Goal: Transaction & Acquisition: Purchase product/service

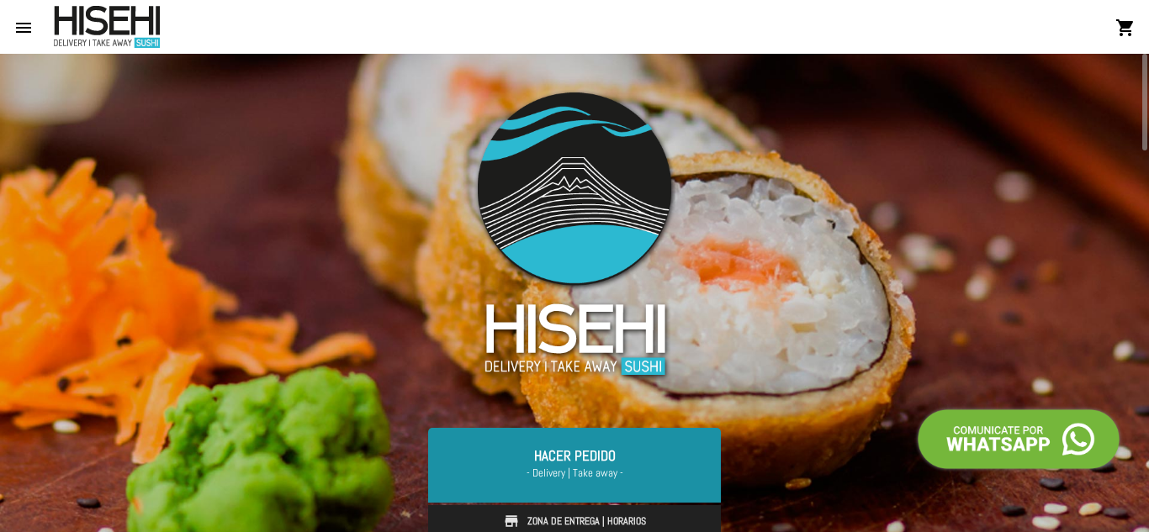
click at [576, 457] on link "Hacer Pedido - Delivery | Take away -" at bounding box center [574, 465] width 293 height 74
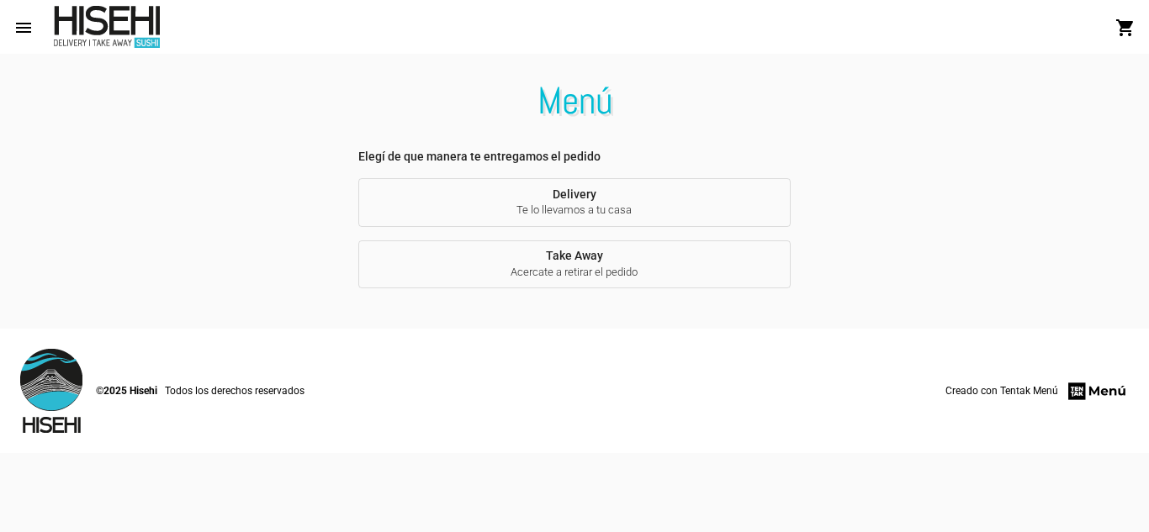
click at [592, 266] on span "Acercate a retirar el pedido" at bounding box center [574, 272] width 405 height 15
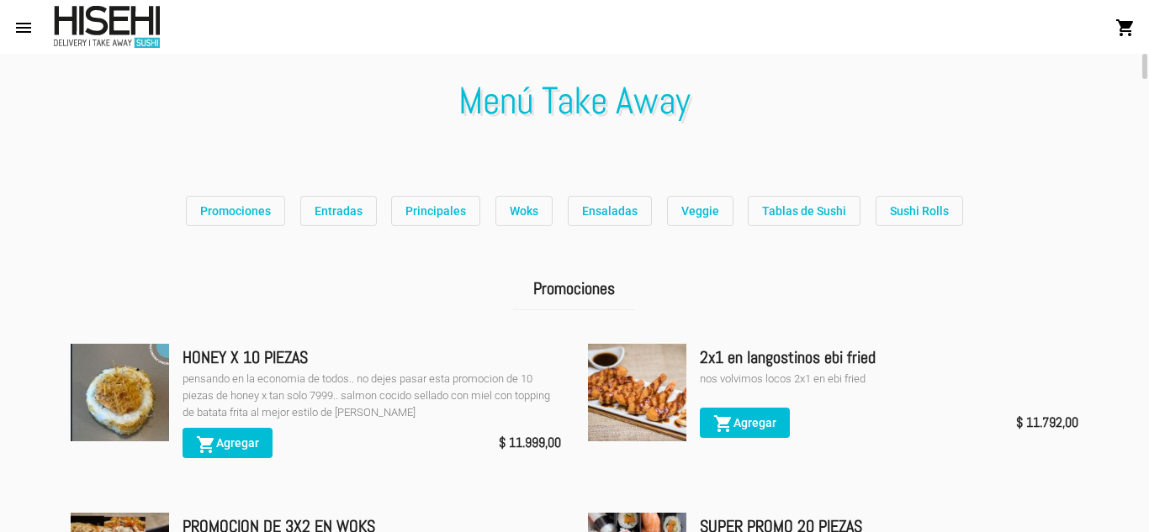
click at [1148, 22] on mat-toolbar "menu Menú Take Away shopping_cart" at bounding box center [574, 27] width 1149 height 54
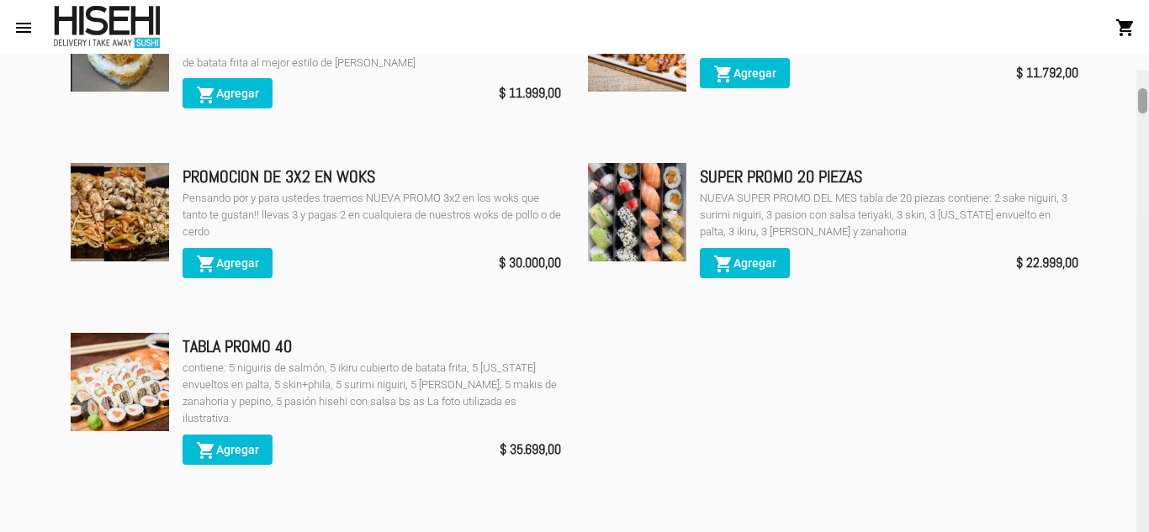
scroll to position [366, 0]
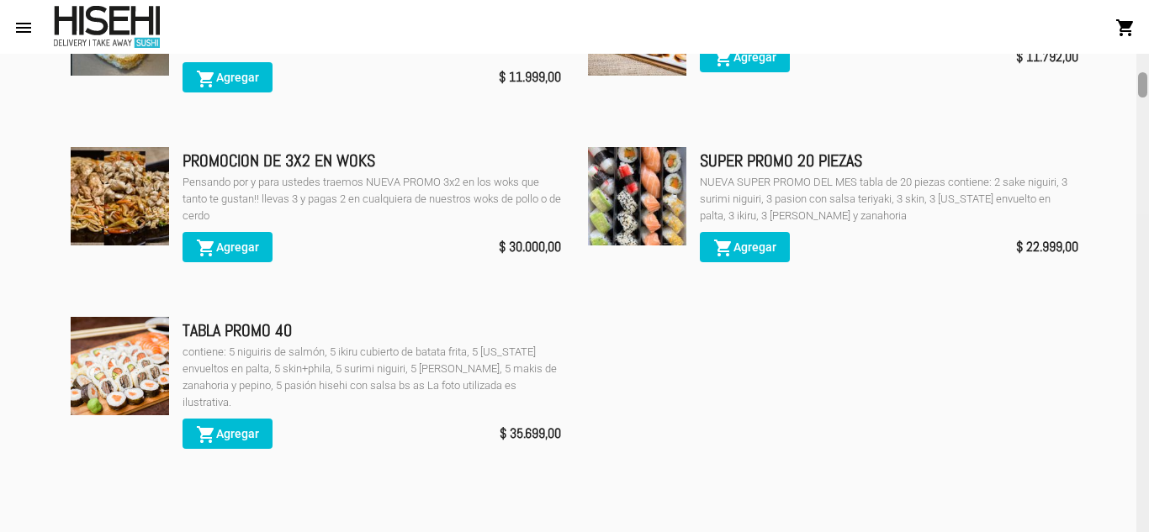
drag, startPoint x: 1140, startPoint y: 70, endPoint x: 1145, endPoint y: 89, distance: 20.0
click at [1145, 89] on div at bounding box center [1142, 84] width 9 height 25
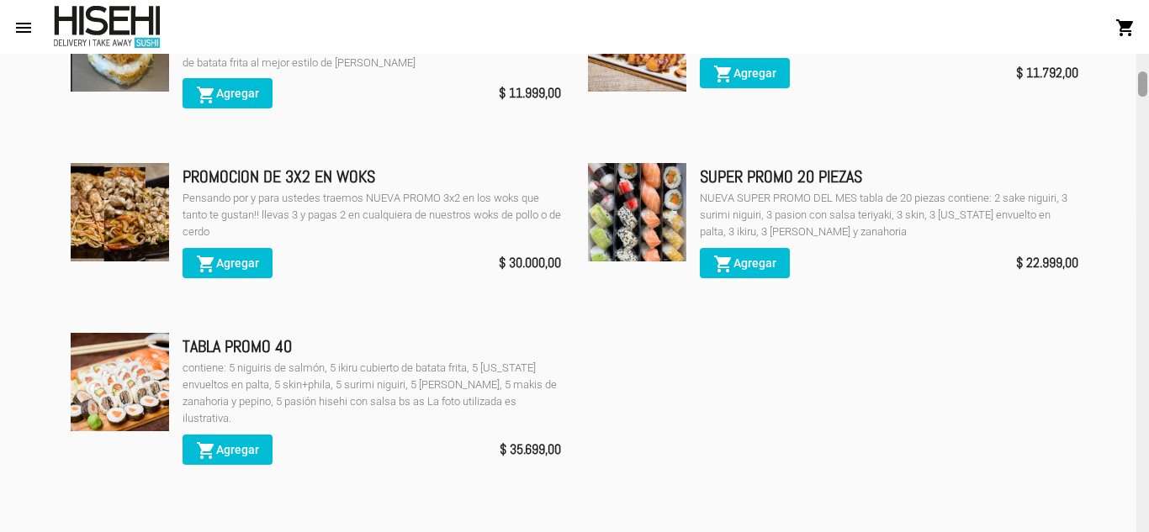
click at [1145, 88] on div at bounding box center [1142, 83] width 9 height 25
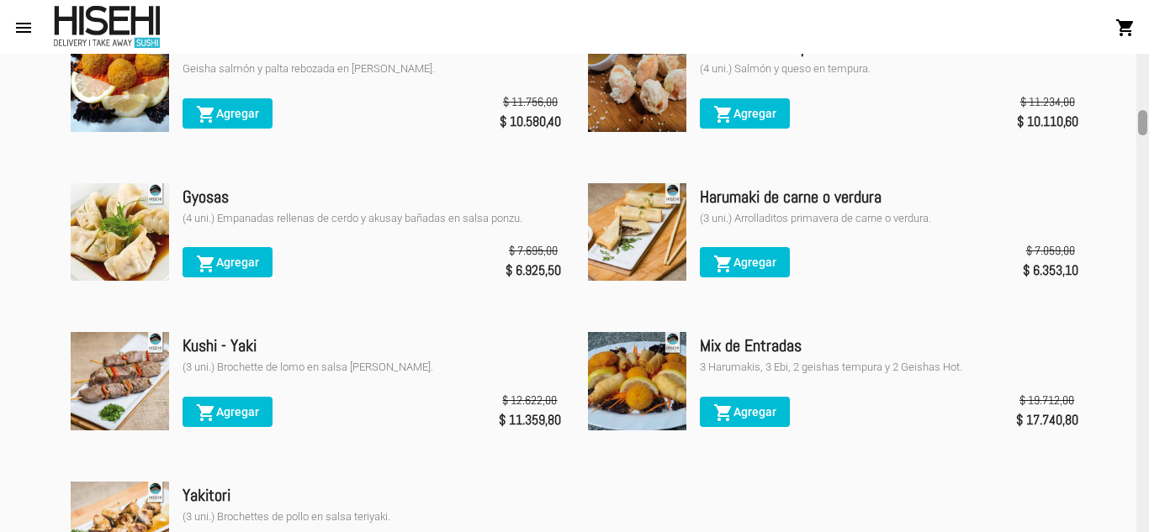
scroll to position [1113, 0]
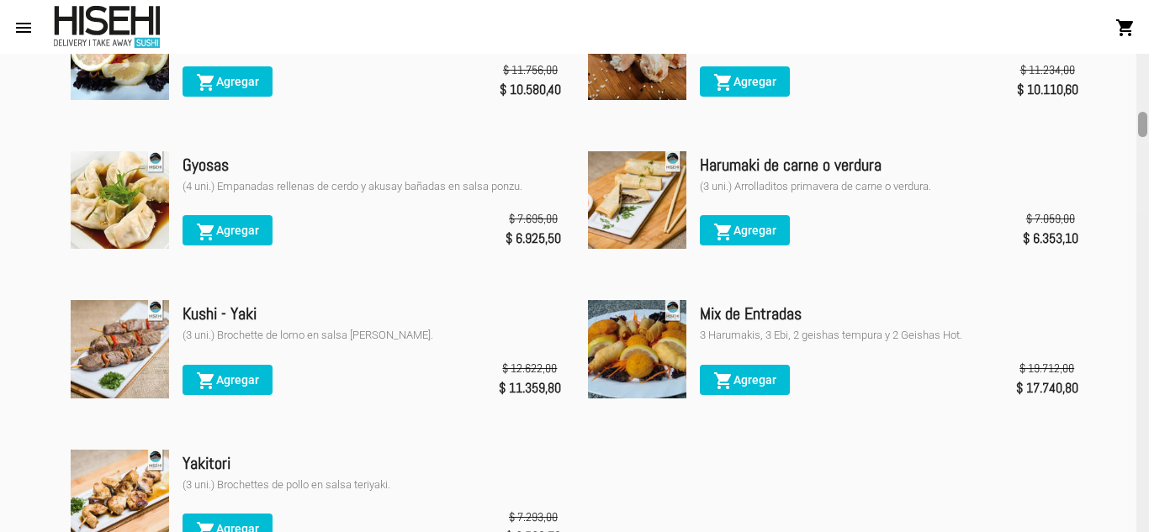
drag, startPoint x: 1145, startPoint y: 88, endPoint x: 1147, endPoint y: 129, distance: 40.4
click at [1147, 129] on div at bounding box center [1142, 293] width 13 height 478
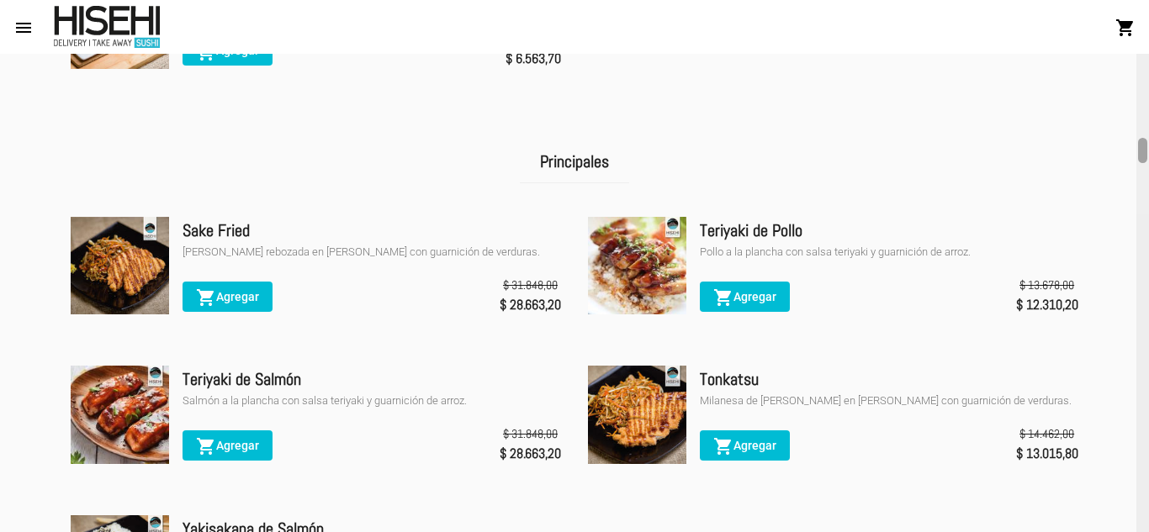
drag, startPoint x: 1148, startPoint y: 116, endPoint x: 1142, endPoint y: 149, distance: 33.3
click at [1142, 149] on div at bounding box center [1142, 293] width 13 height 478
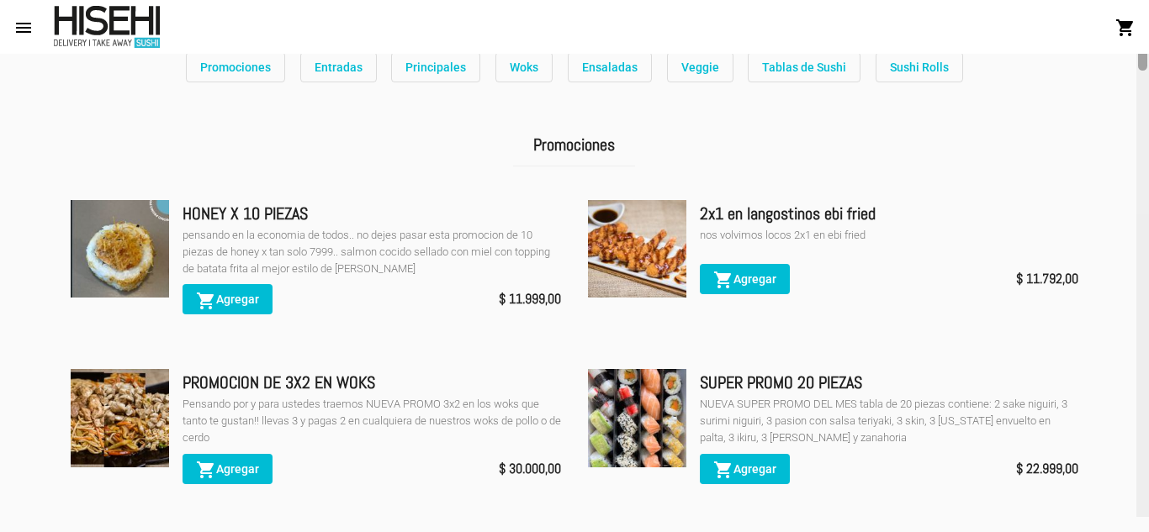
scroll to position [160, 0]
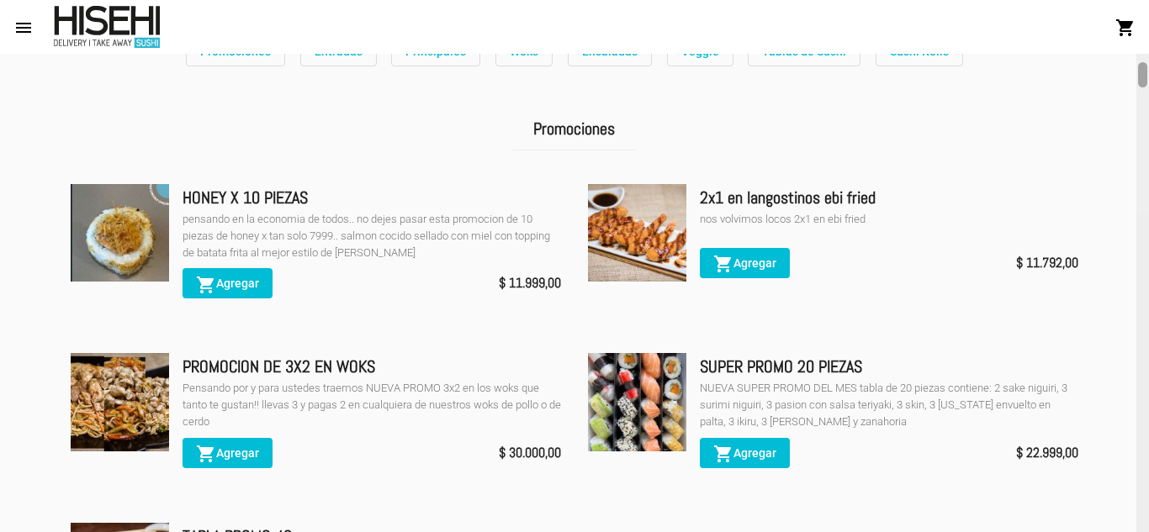
drag, startPoint x: 1142, startPoint y: 149, endPoint x: 1148, endPoint y: 73, distance: 75.9
click at [1148, 73] on div at bounding box center [1142, 293] width 13 height 478
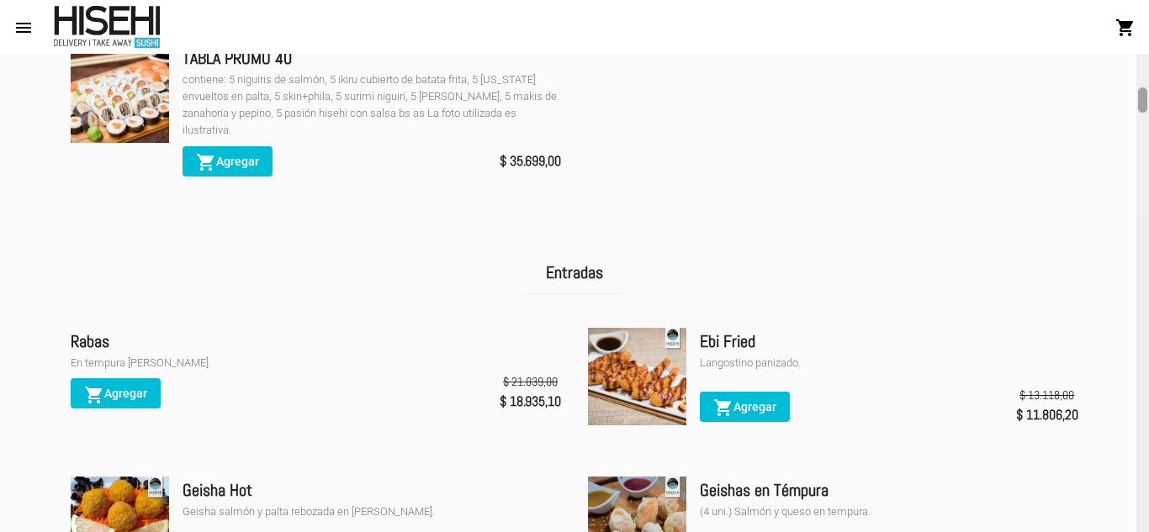
click at [1145, 74] on div at bounding box center [1142, 293] width 13 height 478
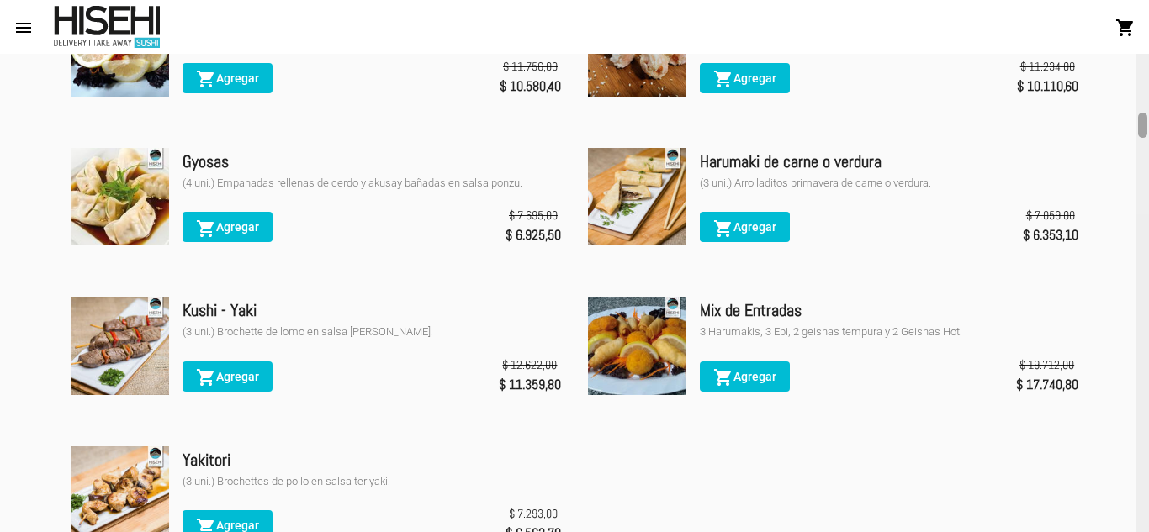
click at [1148, 98] on div at bounding box center [1142, 293] width 13 height 478
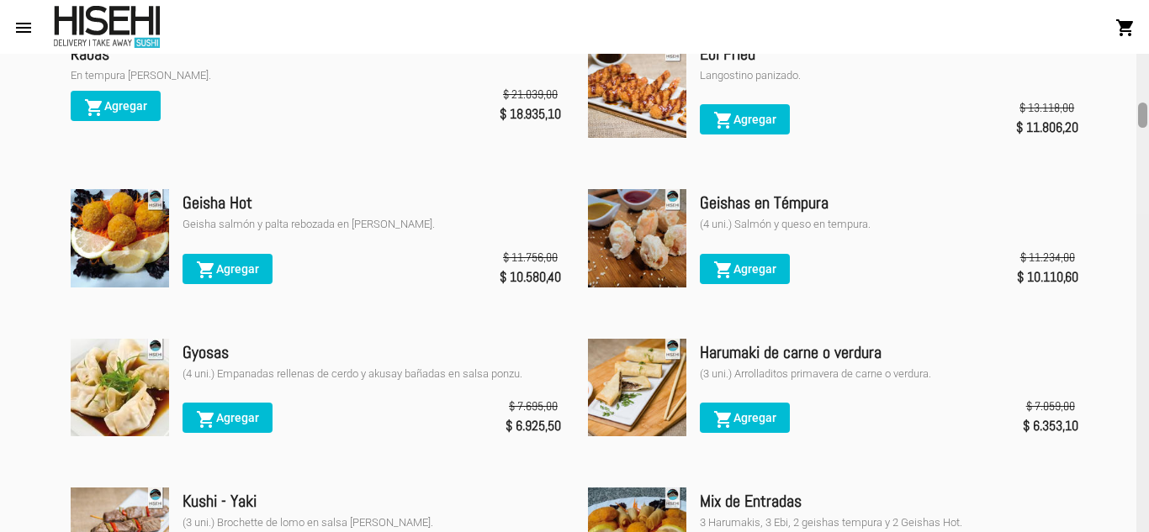
drag, startPoint x: 1140, startPoint y: 128, endPoint x: 1143, endPoint y: 116, distance: 12.2
click at [1143, 116] on div at bounding box center [1142, 115] width 9 height 25
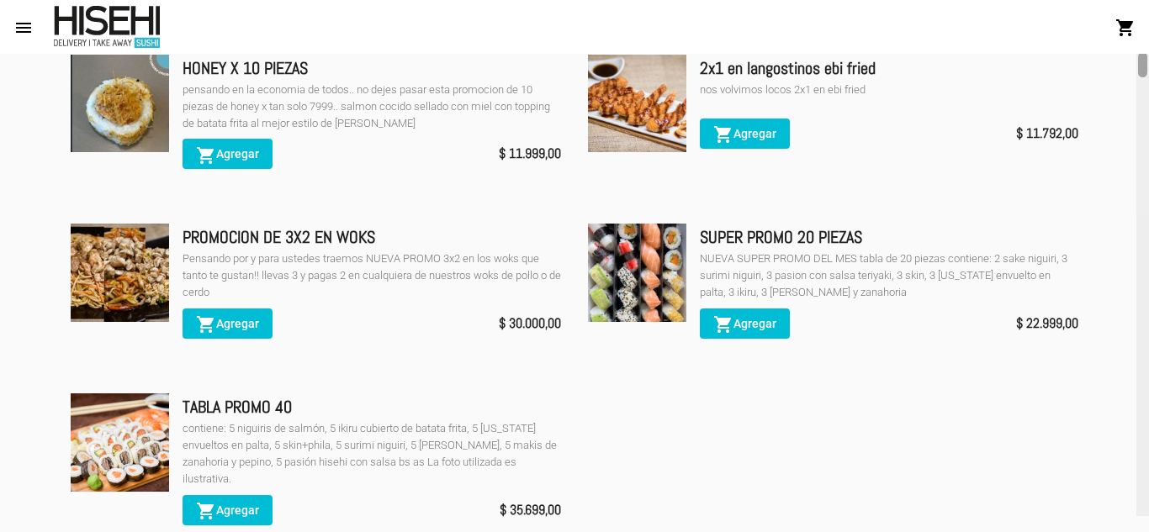
scroll to position [273, 0]
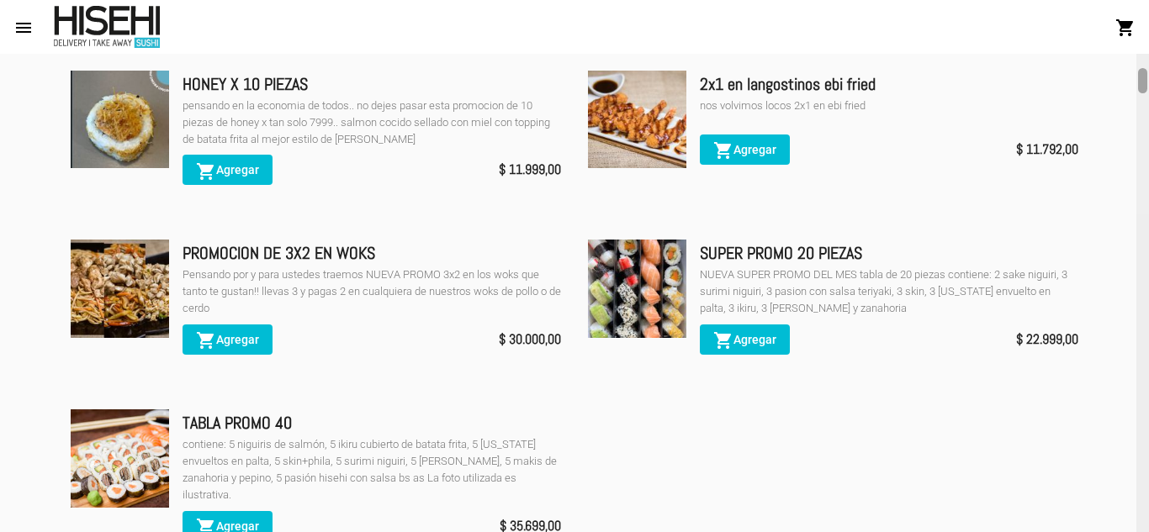
drag, startPoint x: 1143, startPoint y: 116, endPoint x: 1141, endPoint y: 83, distance: 32.9
click at [1141, 83] on div at bounding box center [1142, 80] width 9 height 25
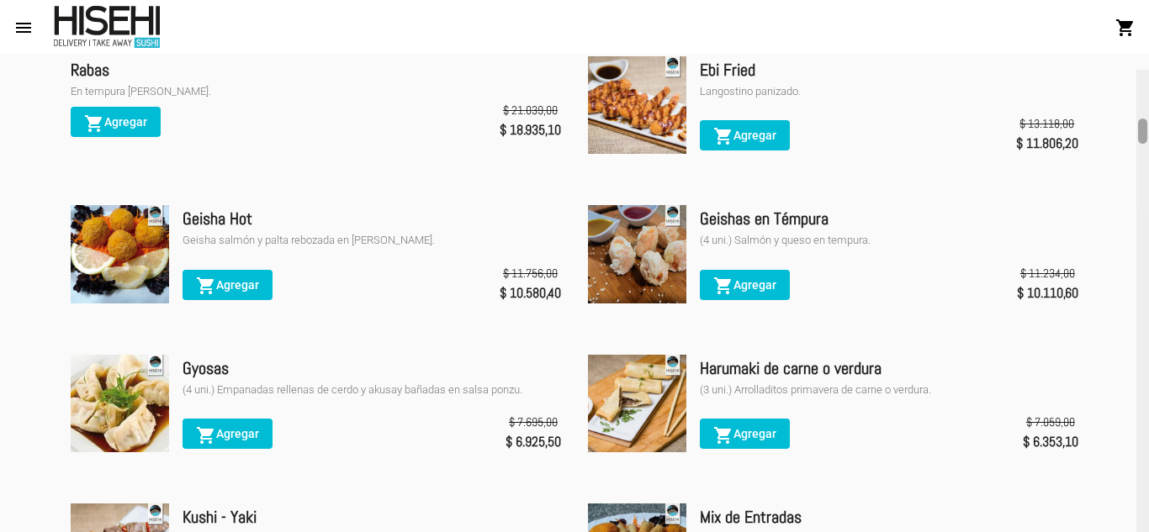
scroll to position [1005, 0]
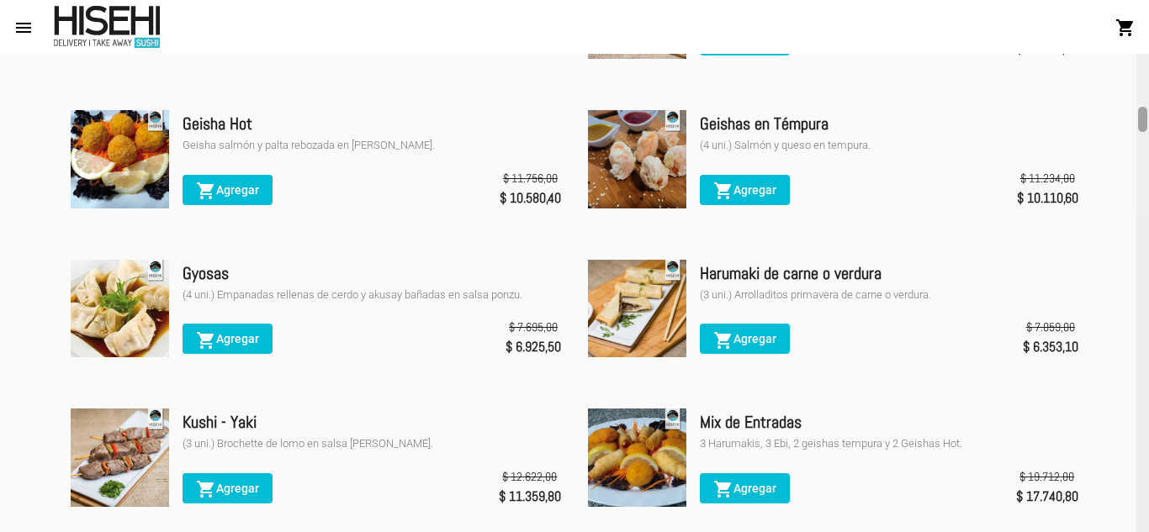
drag, startPoint x: 1141, startPoint y: 83, endPoint x: 1127, endPoint y: 122, distance: 41.2
click at [1127, 122] on div "Menú Take Away Promociones Entradas Principales Woks Ensaladas Veggie Tablas de…" at bounding box center [574, 293] width 1149 height 478
drag, startPoint x: 1127, startPoint y: 122, endPoint x: 1133, endPoint y: 114, distance: 10.8
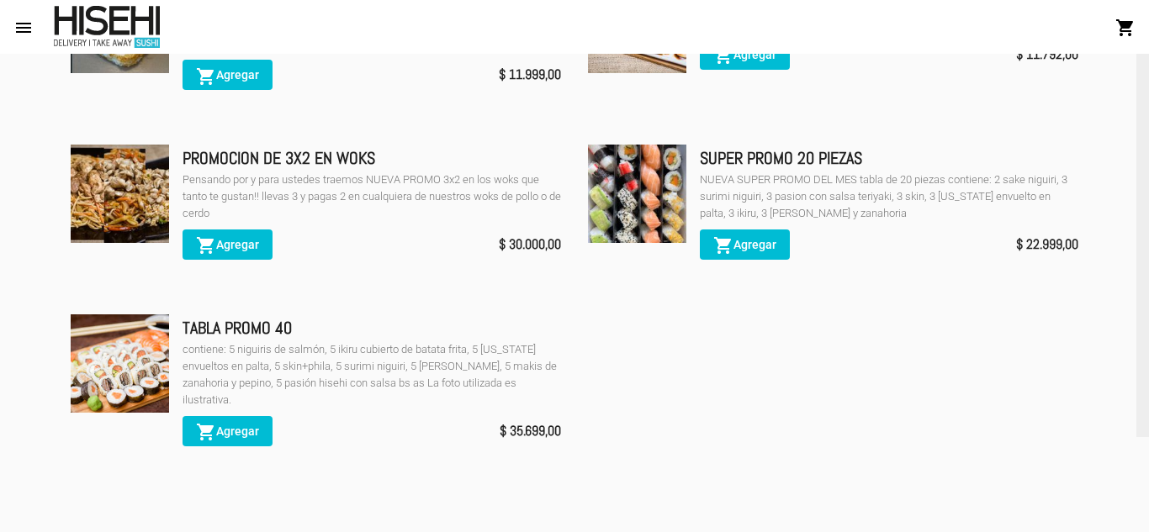
scroll to position [257, 0]
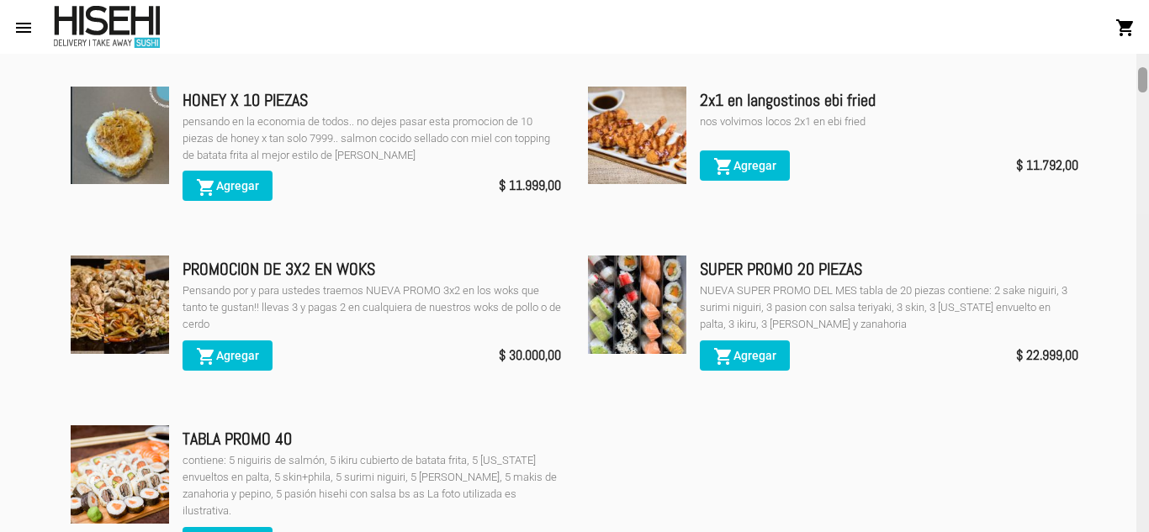
drag, startPoint x: 1145, startPoint y: 114, endPoint x: 1148, endPoint y: 74, distance: 39.6
click at [1148, 74] on div at bounding box center [1142, 293] width 13 height 478
